Goal: Information Seeking & Learning: Understand process/instructions

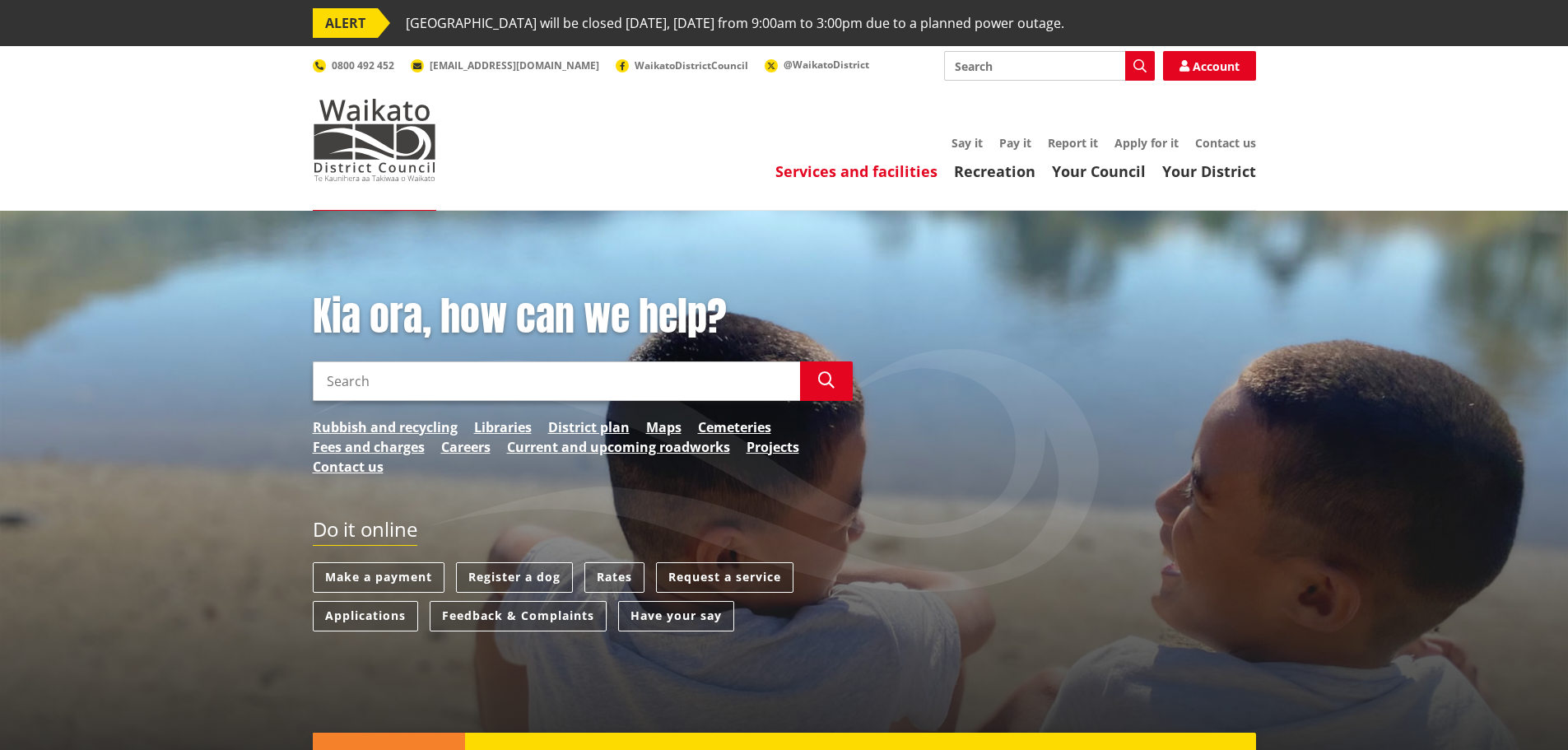
click at [886, 170] on link "Services and facilities" at bounding box center [857, 171] width 162 height 20
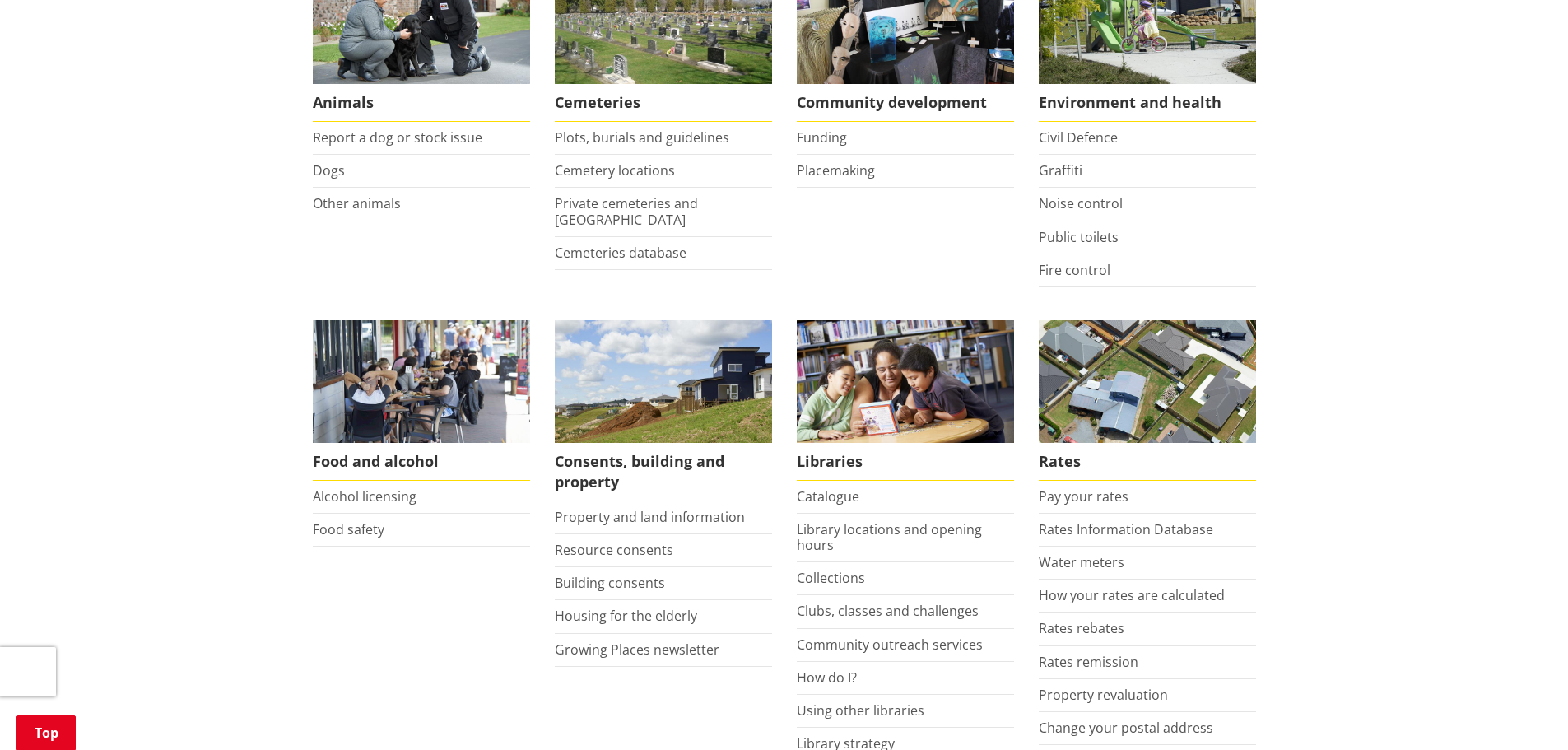
scroll to position [494, 0]
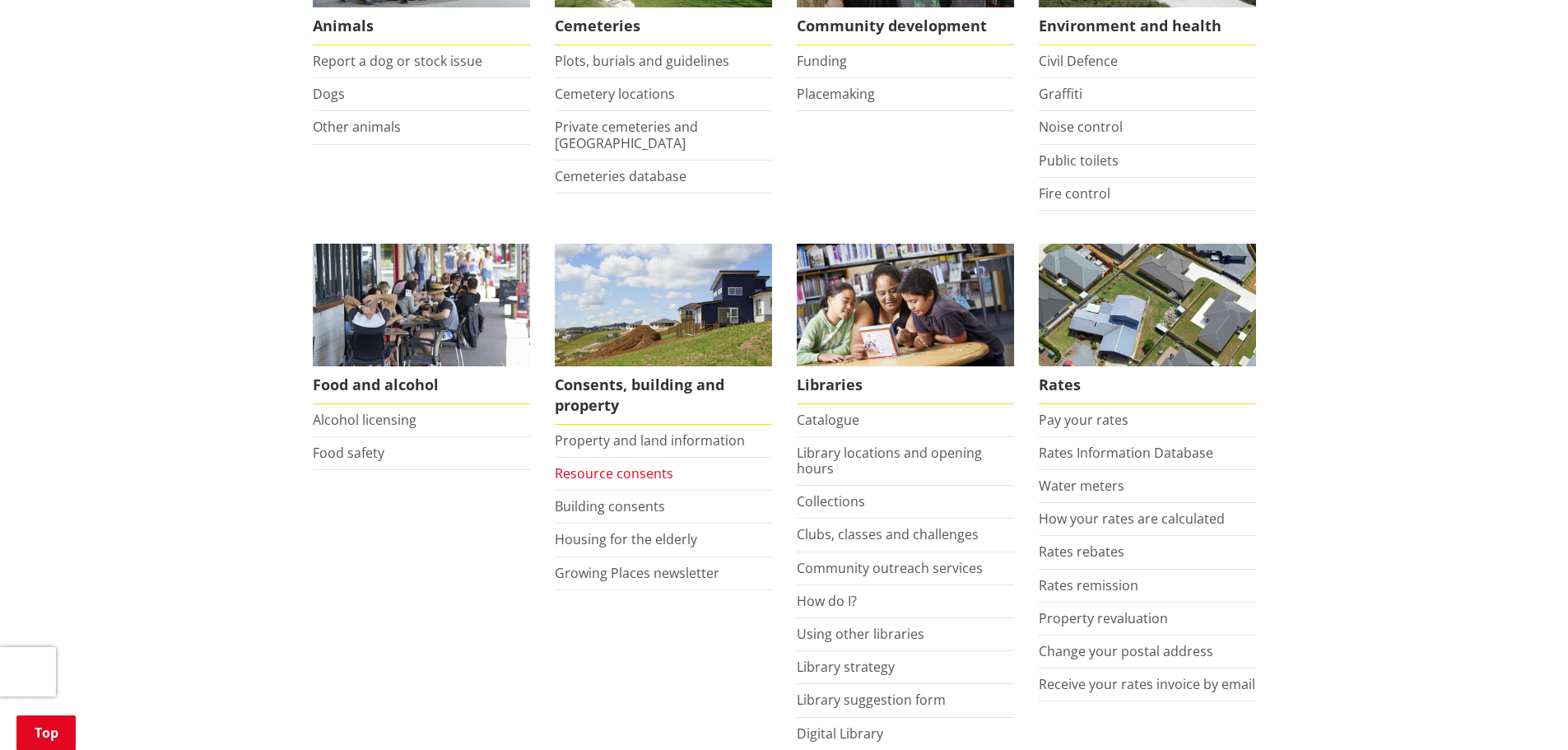
click at [615, 473] on link "Resource consents" at bounding box center [613, 473] width 118 height 18
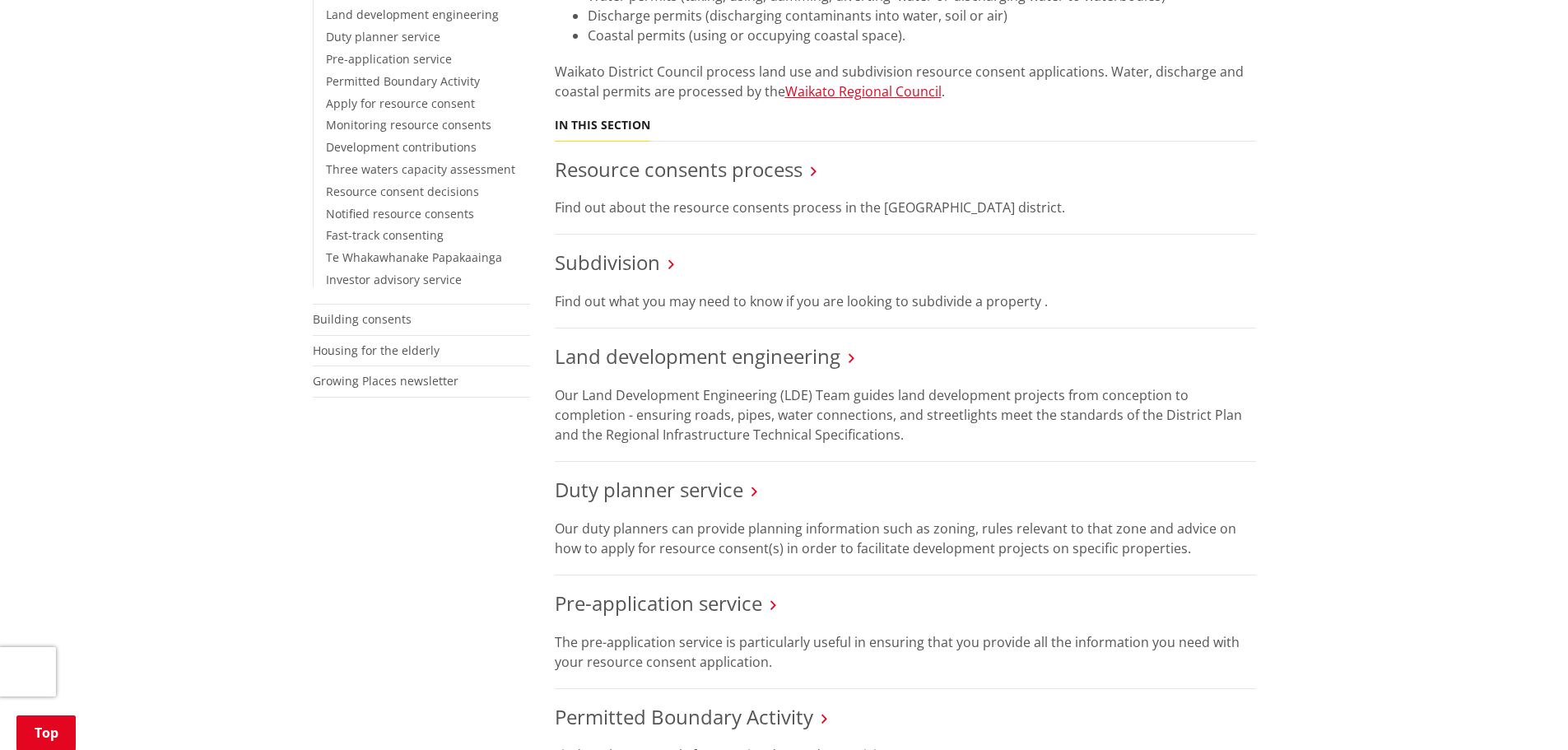
scroll to position [494, 0]
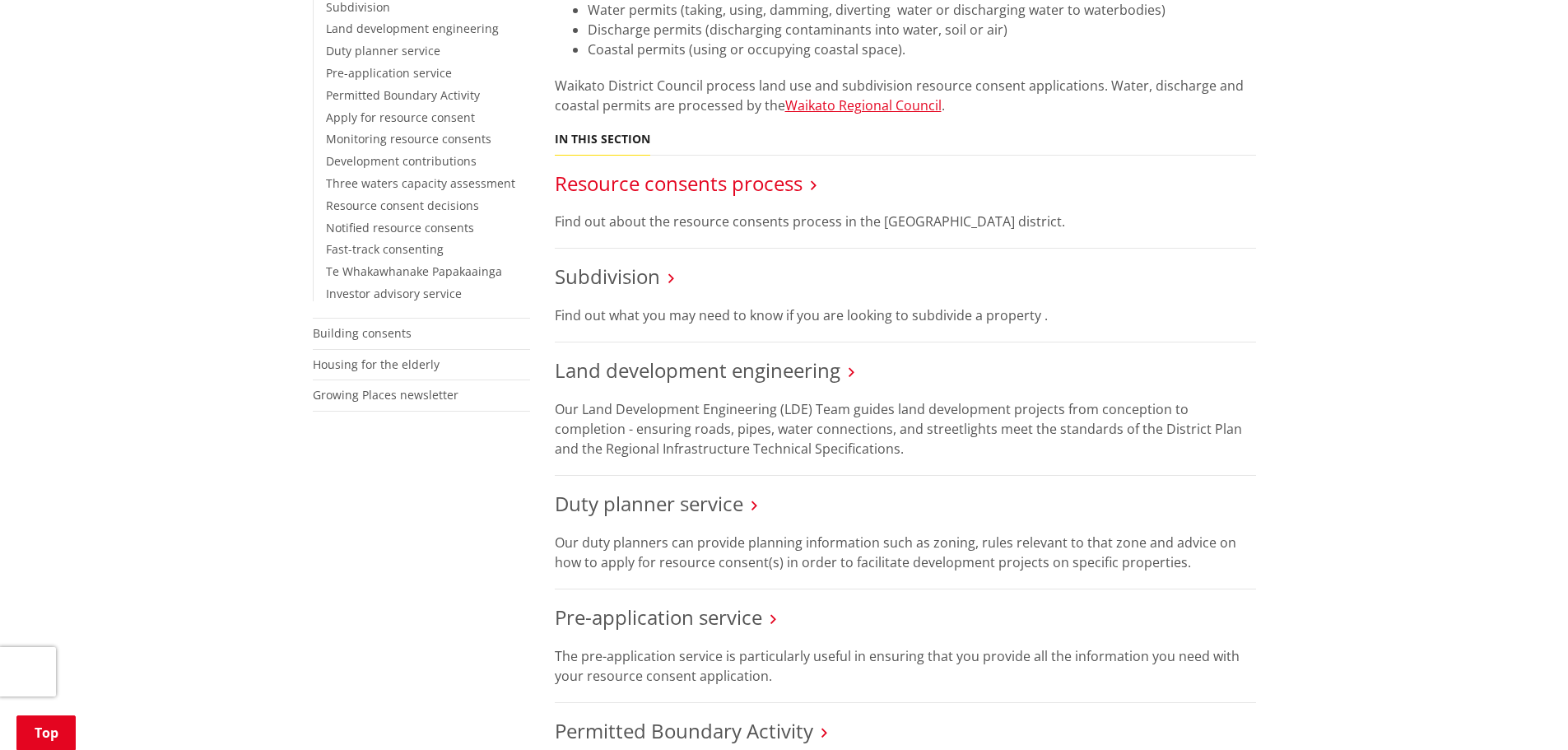
click at [633, 183] on link "Resource consents process" at bounding box center [679, 183] width 248 height 27
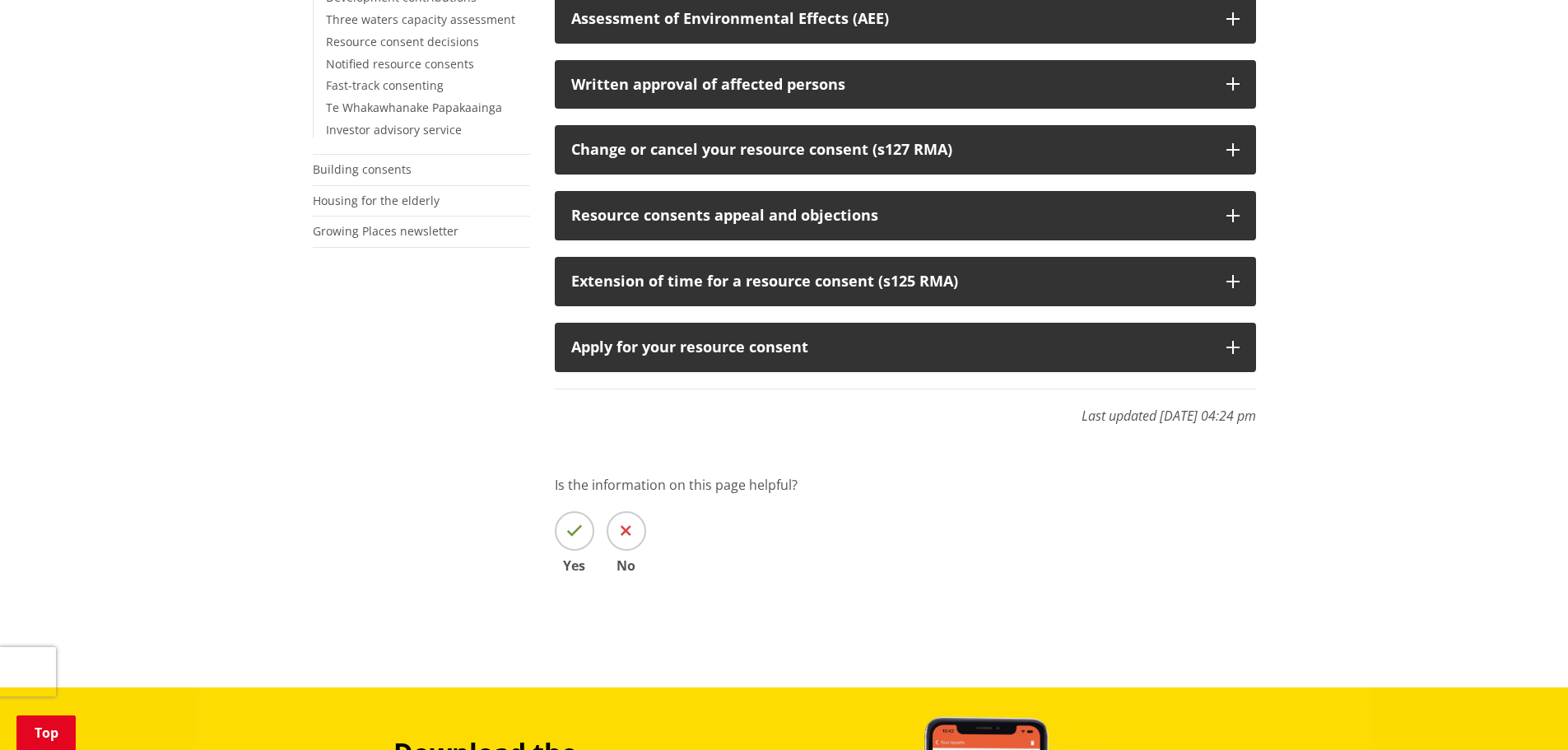
scroll to position [659, 0]
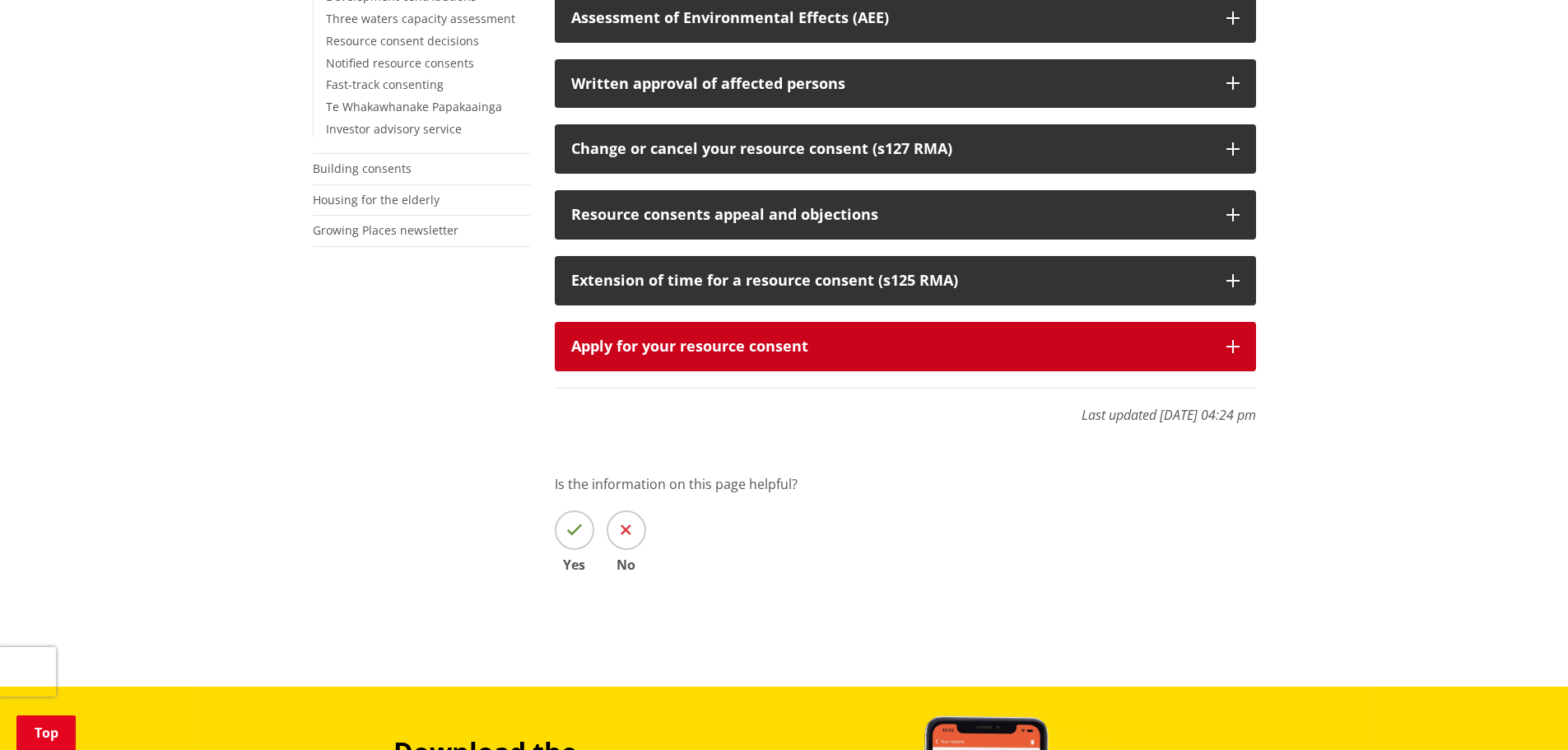
click at [1231, 348] on icon "button" at bounding box center [1233, 347] width 13 height 13
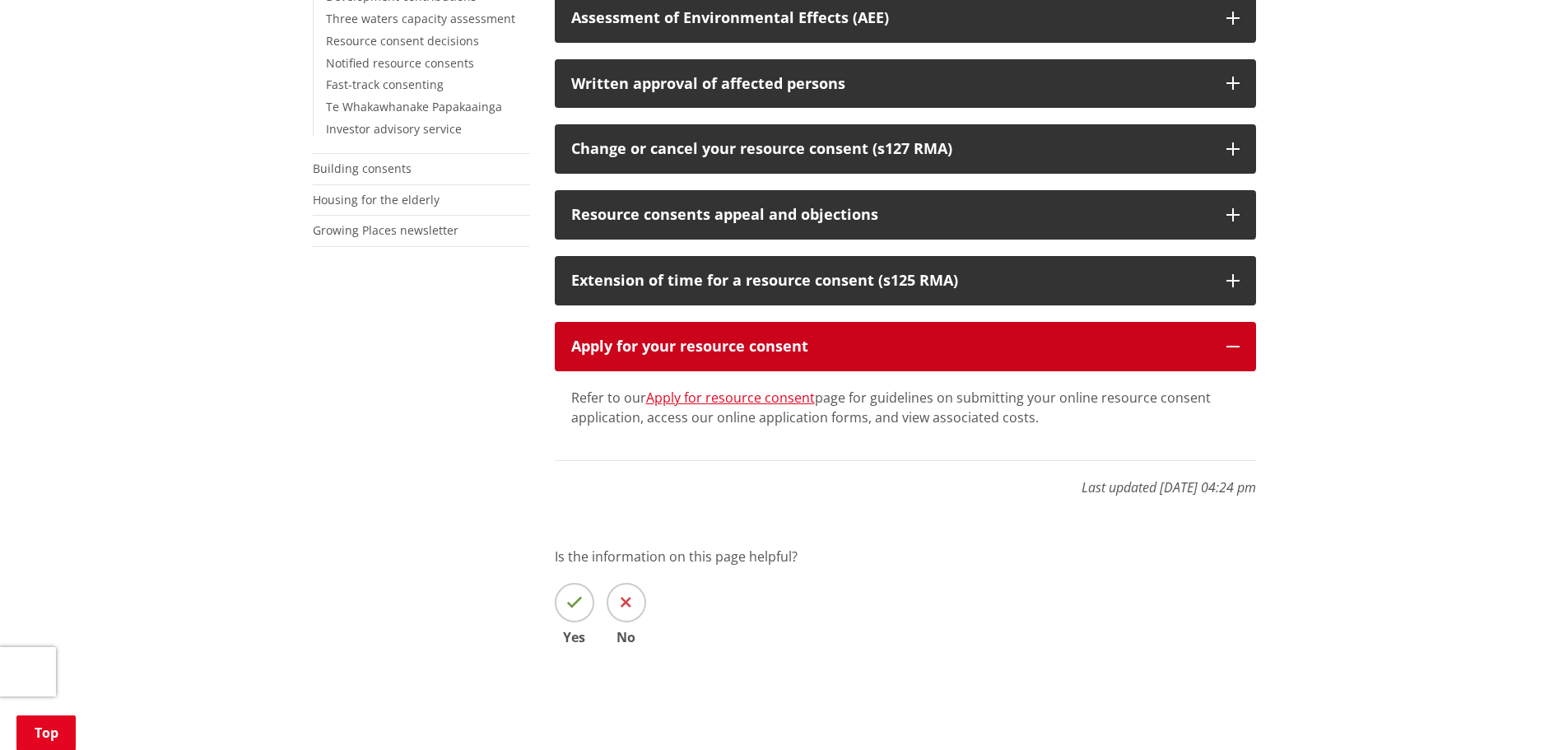
click at [1231, 348] on icon "button" at bounding box center [1233, 347] width 13 height 13
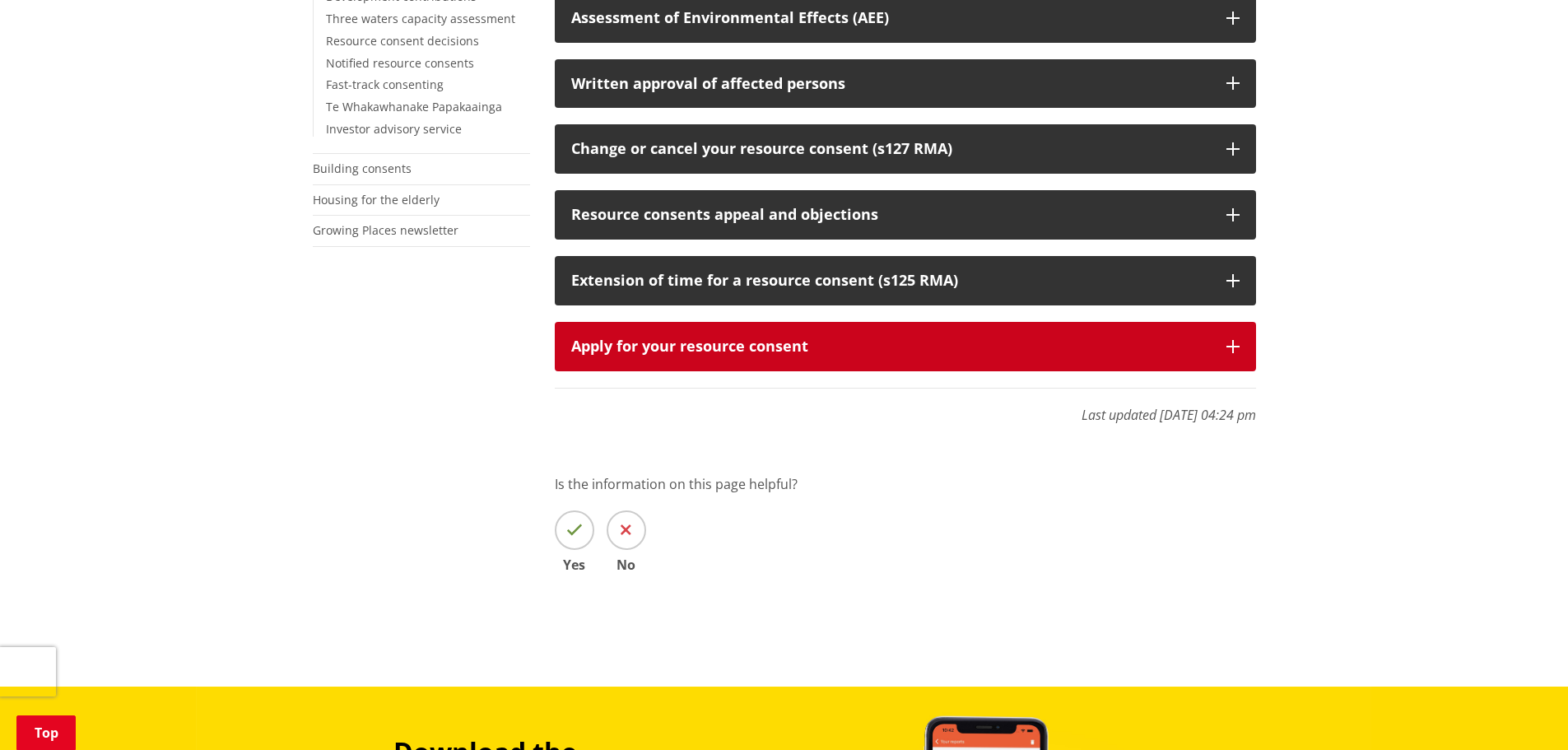
click at [1231, 348] on icon "button" at bounding box center [1233, 347] width 13 height 13
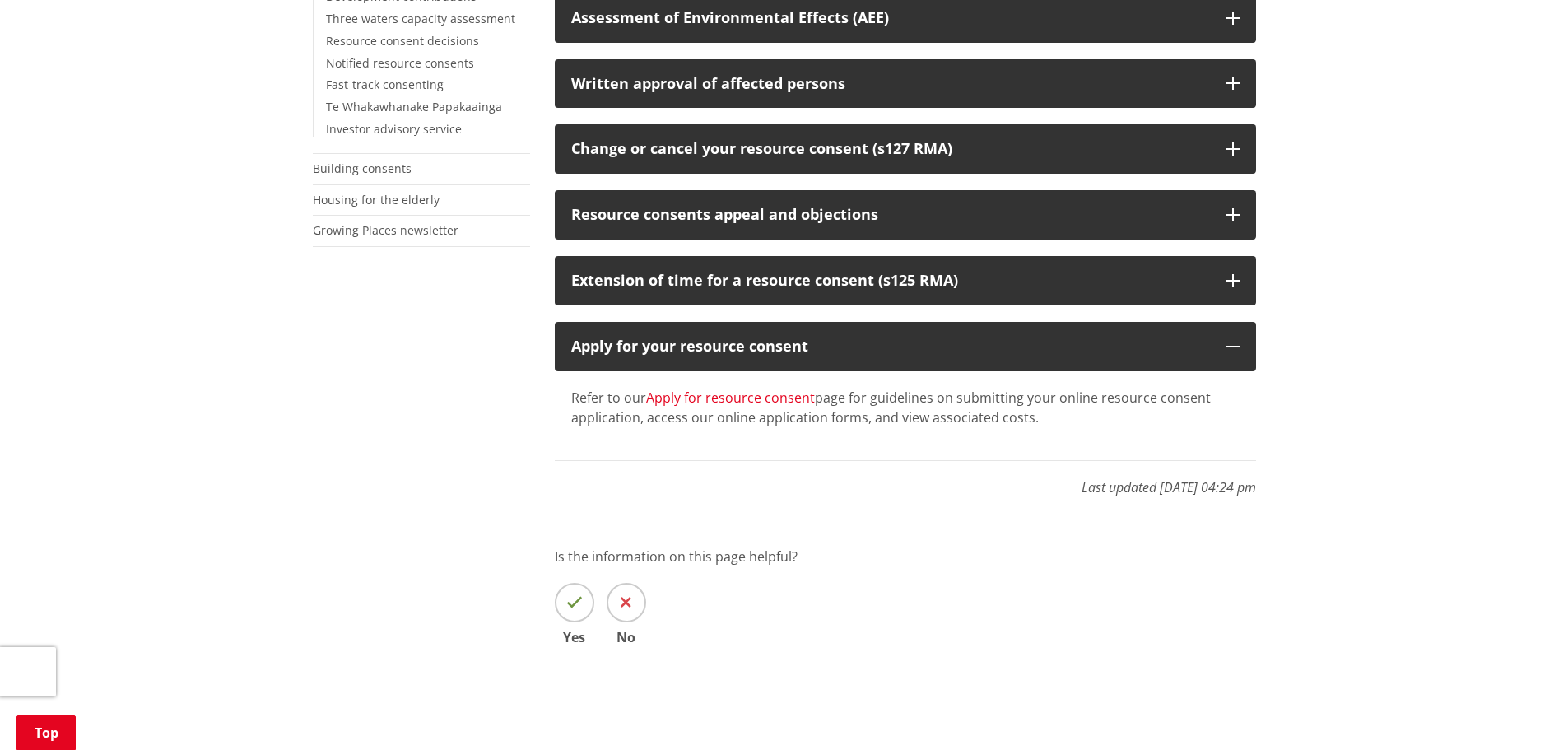
click at [728, 401] on link "Apply for resource consent" at bounding box center [731, 397] width 169 height 18
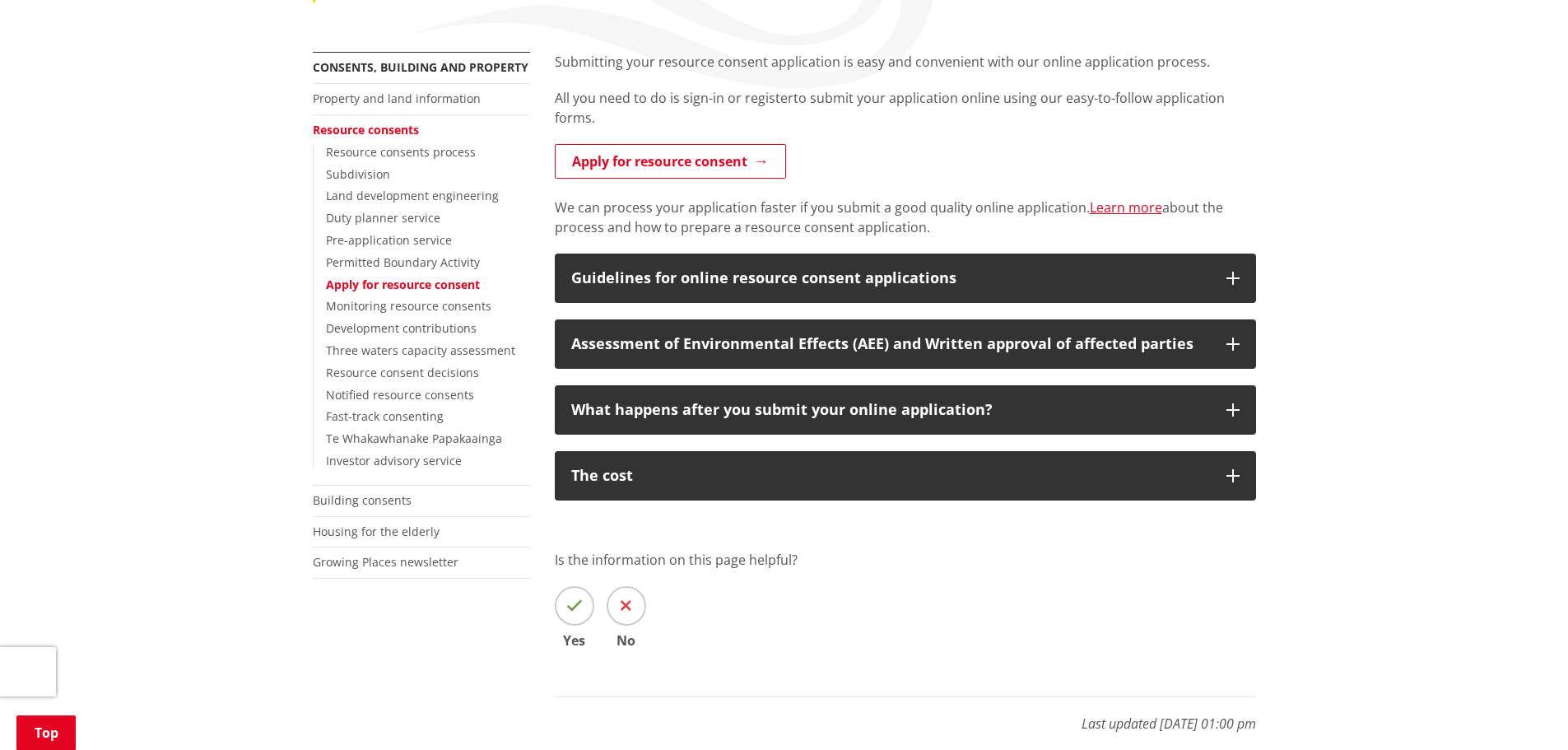
scroll to position [330, 0]
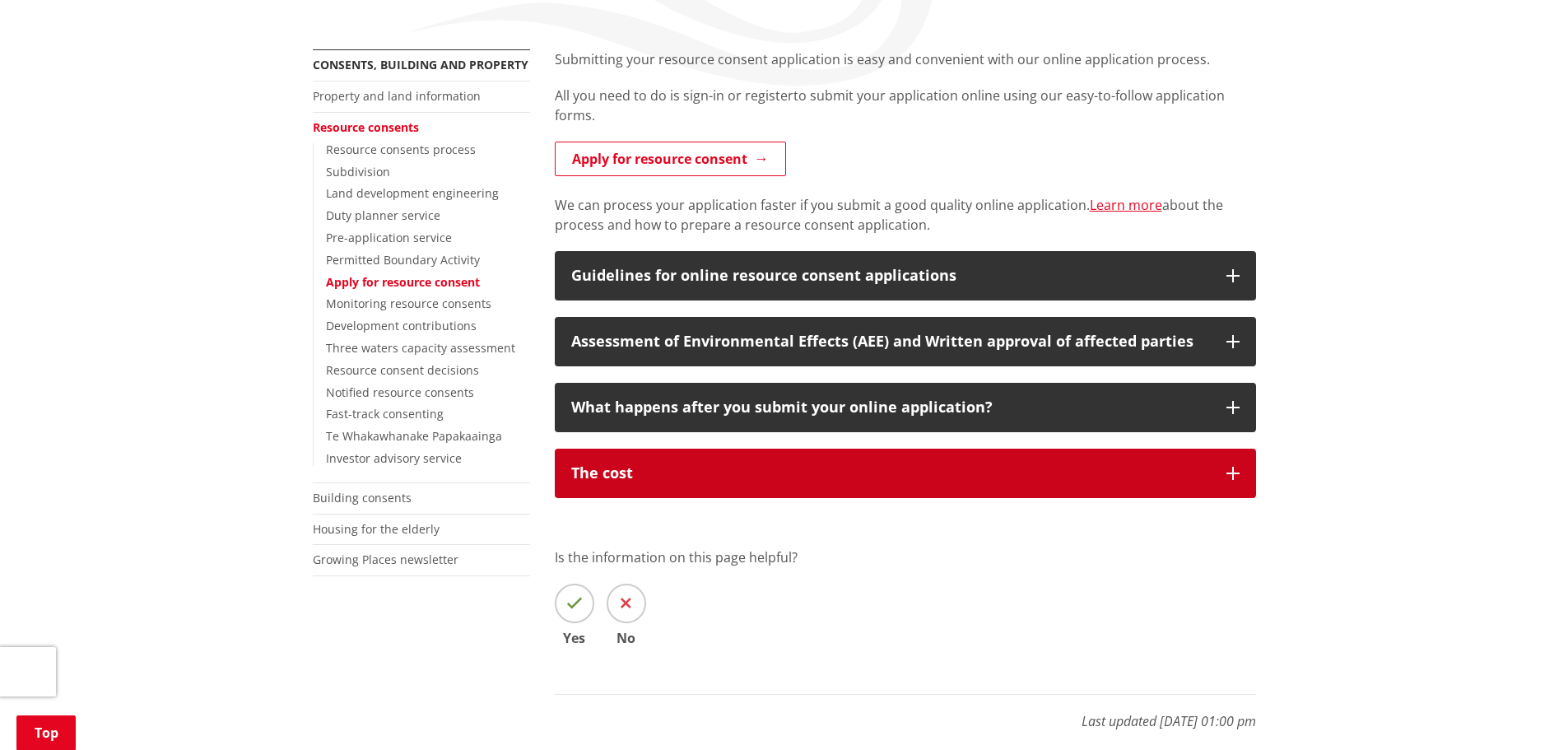
click at [1239, 473] on icon "button" at bounding box center [1233, 473] width 13 height 13
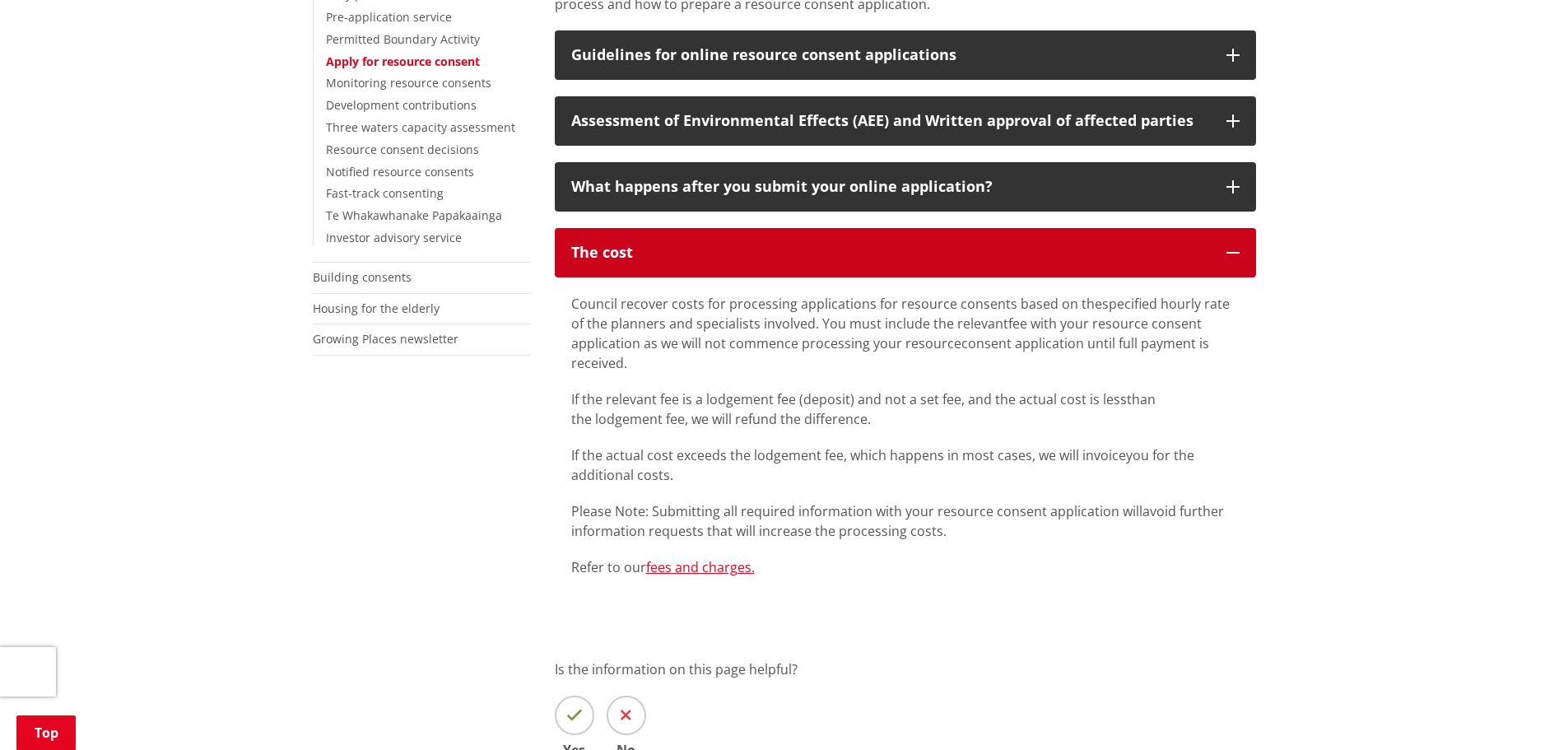
scroll to position [576, 0]
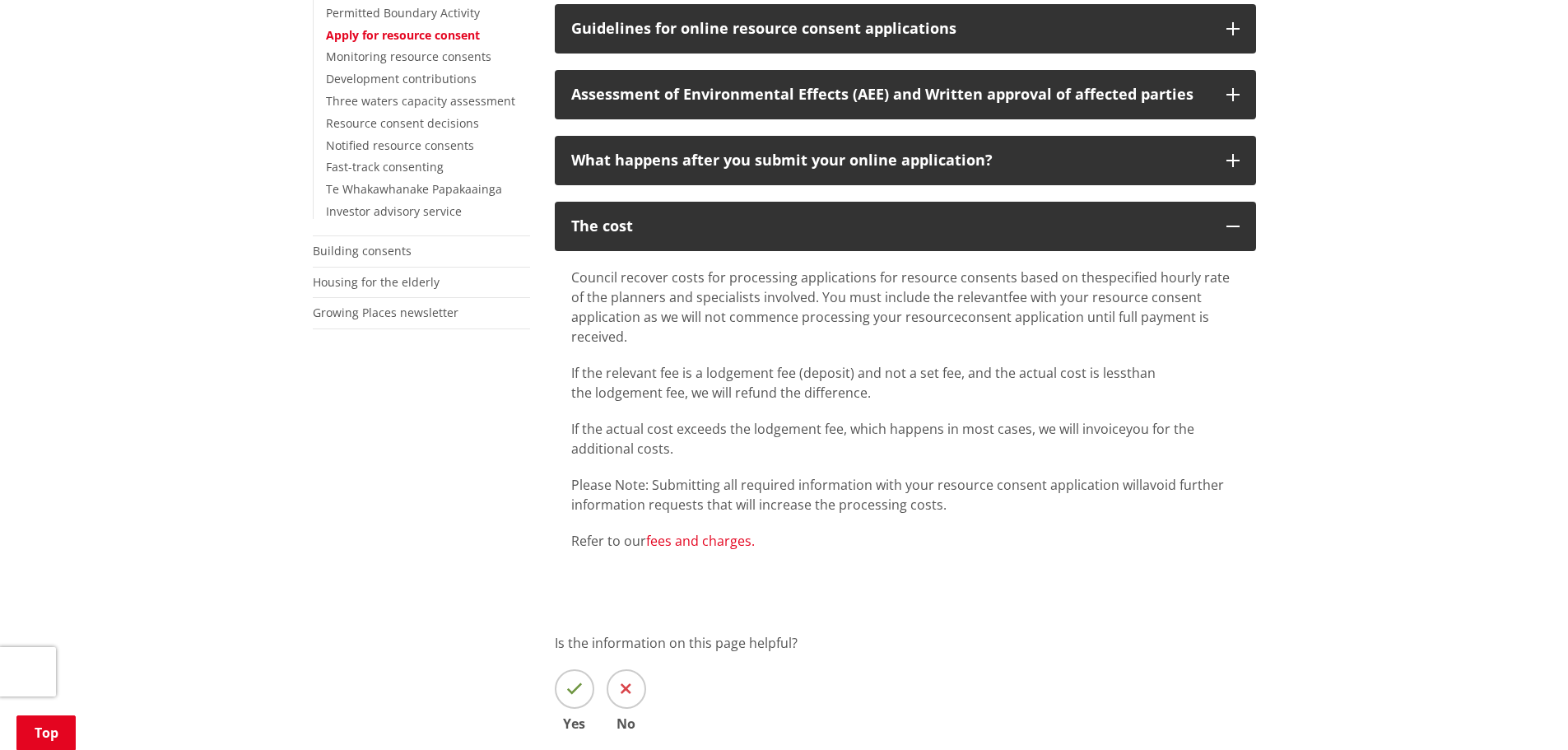
click at [705, 538] on link "fees and charges." at bounding box center [700, 540] width 109 height 18
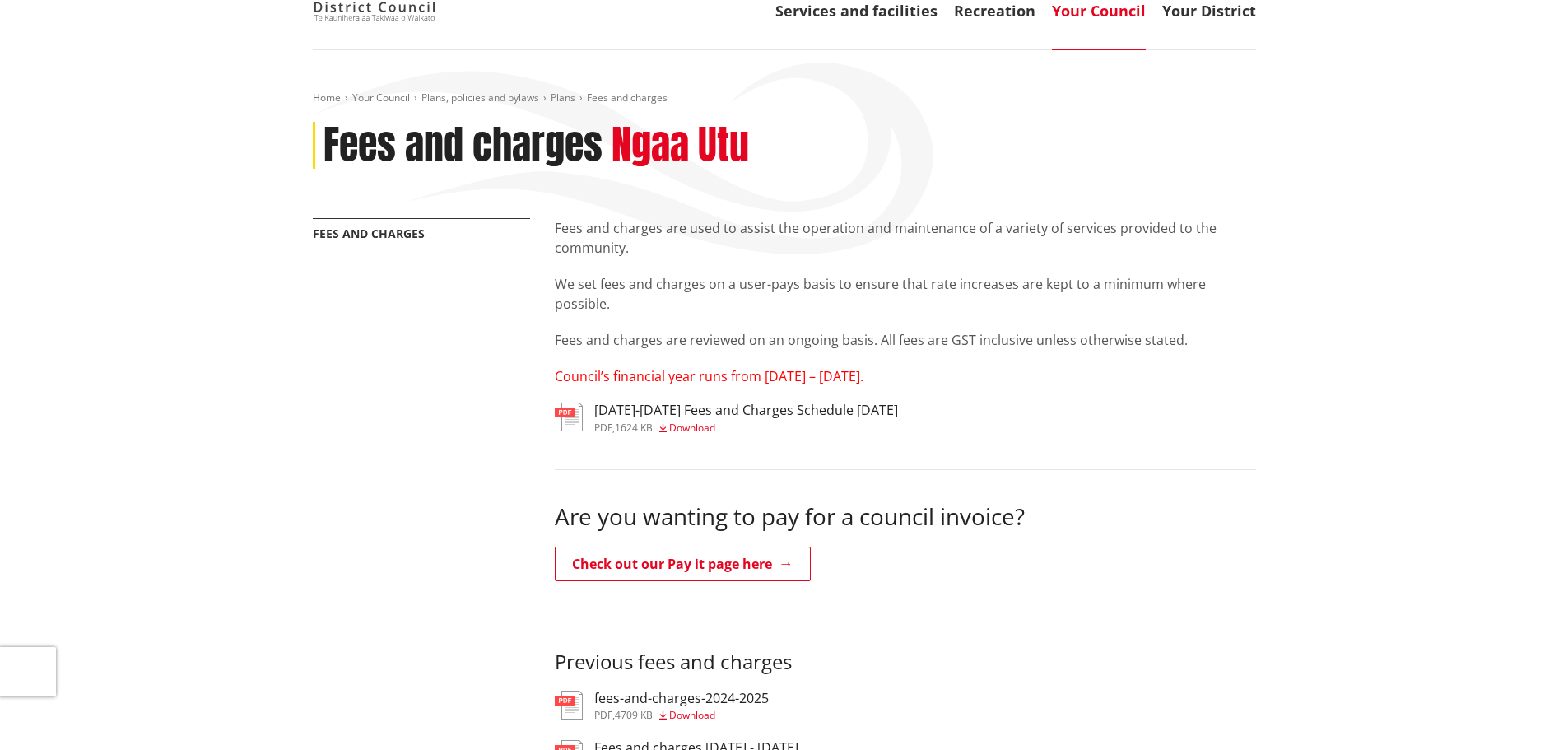
scroll to position [164, 0]
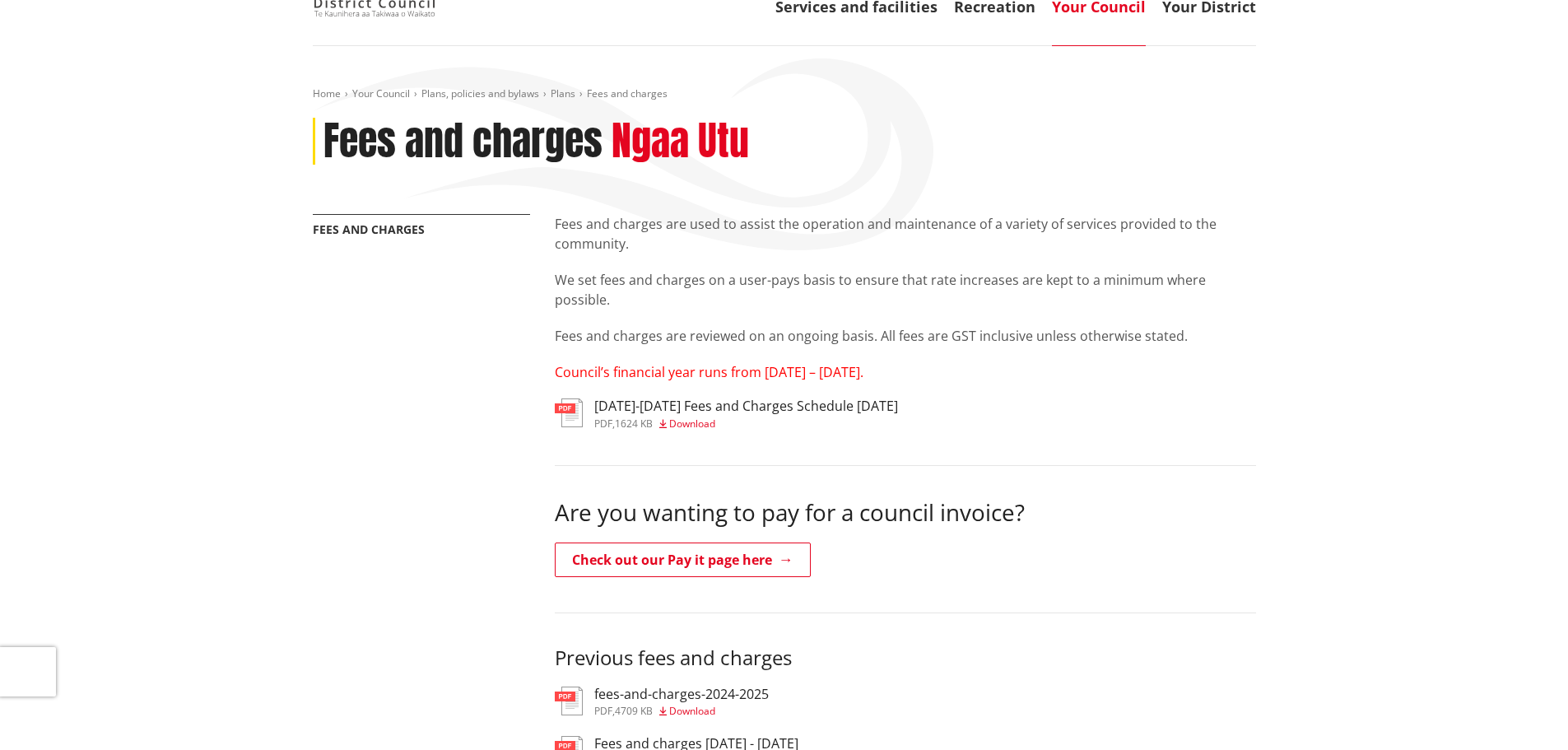
click at [620, 408] on h3 "[DATE]-[DATE] Fees and Charges Schedule [DATE]" at bounding box center [746, 406] width 304 height 15
